Goal: Check status: Check status

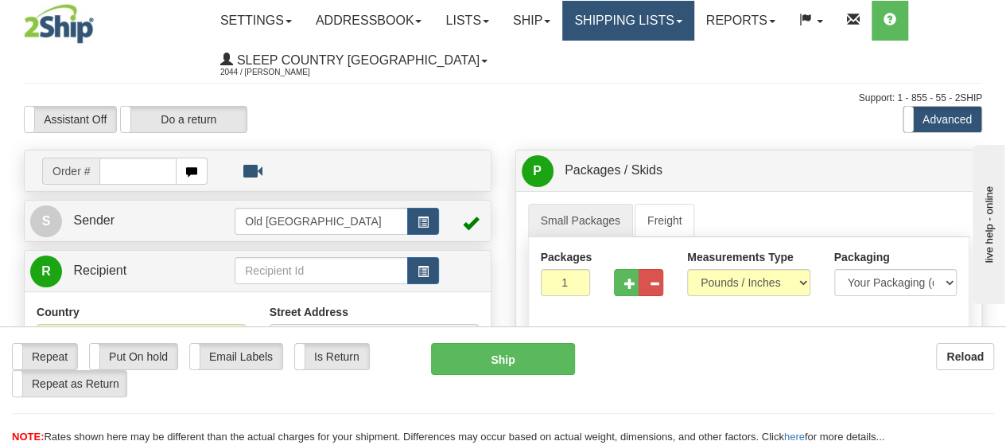
drag, startPoint x: 698, startPoint y: 21, endPoint x: 678, endPoint y: 40, distance: 27.0
click at [682, 22] on span at bounding box center [679, 21] width 6 height 3
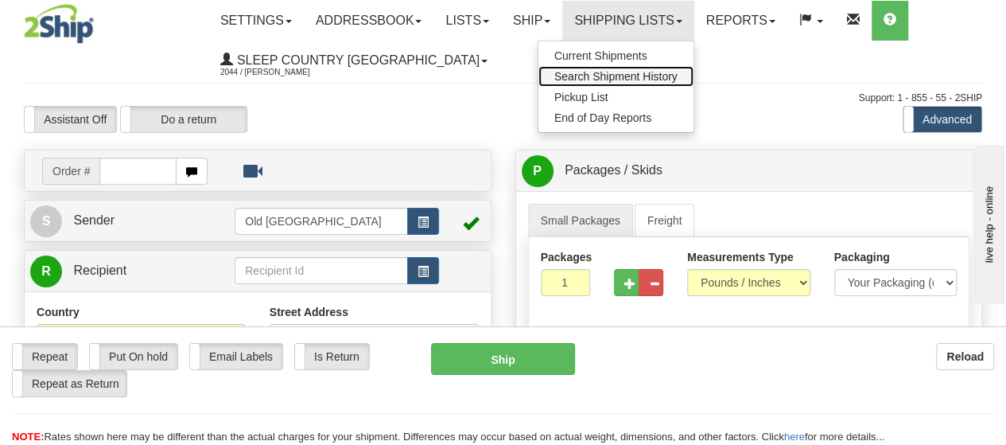
click at [651, 76] on span "Search Shipment History" at bounding box center [615, 76] width 123 height 13
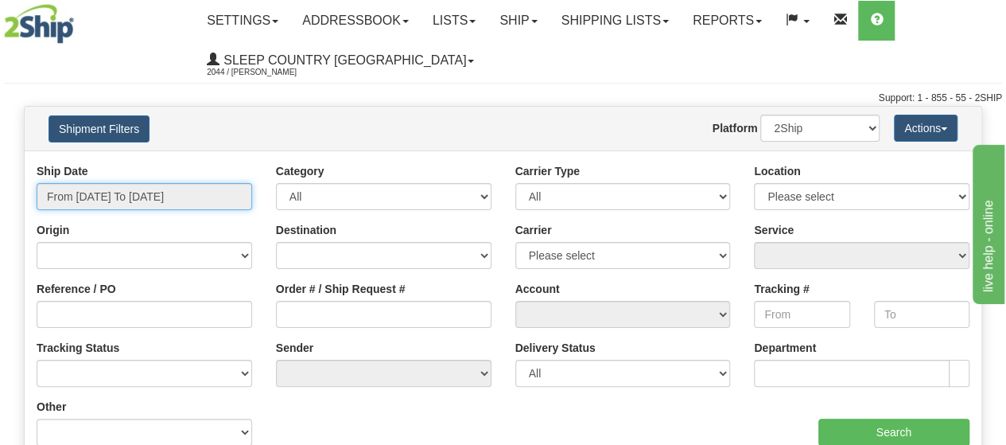
drag, startPoint x: 236, startPoint y: 198, endPoint x: 229, endPoint y: 203, distance: 8.6
click at [235, 198] on input "From 09/22/2025 To 09/23/2025" at bounding box center [145, 196] width 216 height 27
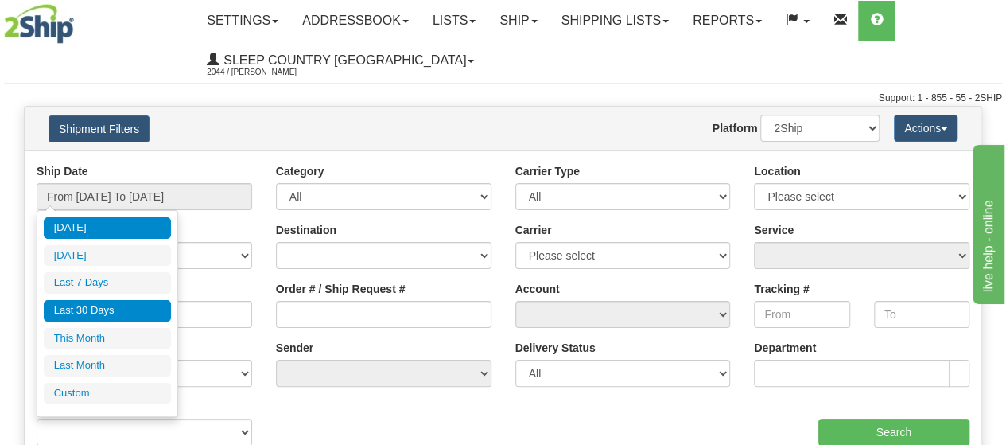
click at [126, 308] on li "Last 30 Days" at bounding box center [107, 310] width 127 height 21
type input "From 08/25/2025 To 09/23/2025"
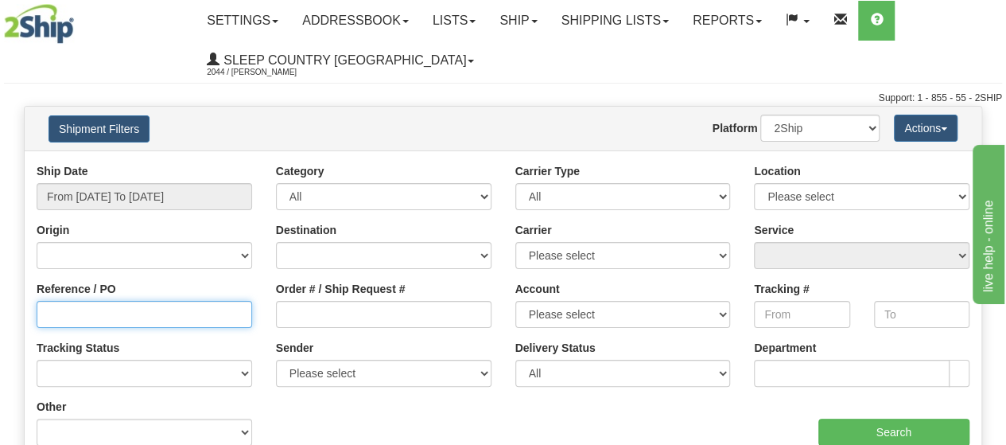
click at [98, 314] on input "Reference / PO" at bounding box center [145, 314] width 216 height 27
type input "1058722"
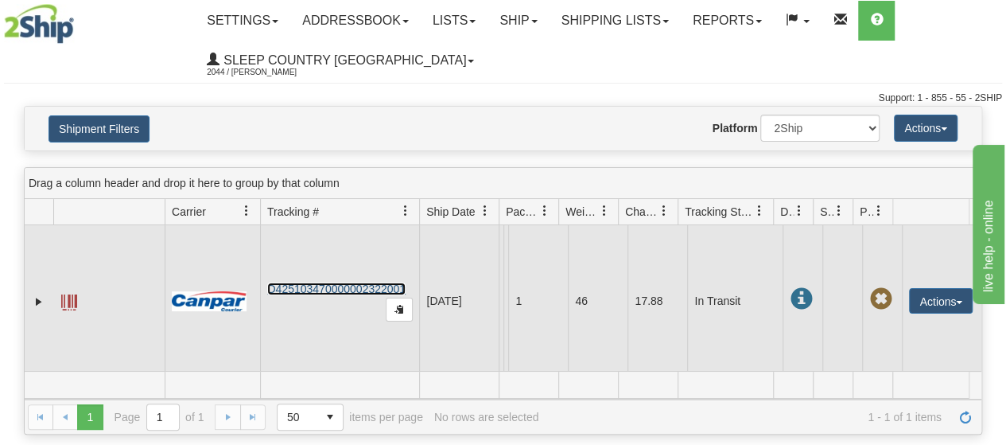
click at [323, 295] on link "D425103470000002322001" at bounding box center [336, 288] width 138 height 13
